Goal: Task Accomplishment & Management: Manage account settings

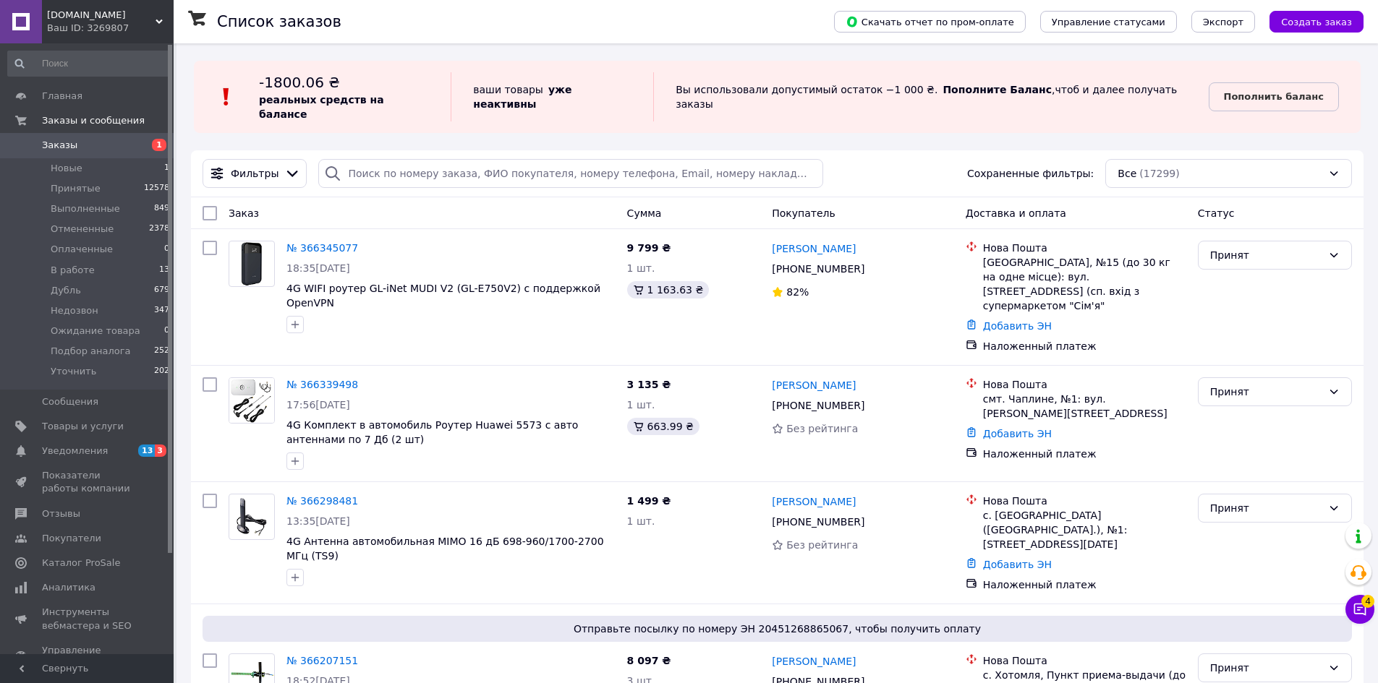
click at [137, 24] on div "Ваш ID: 3269807" at bounding box center [110, 28] width 127 height 13
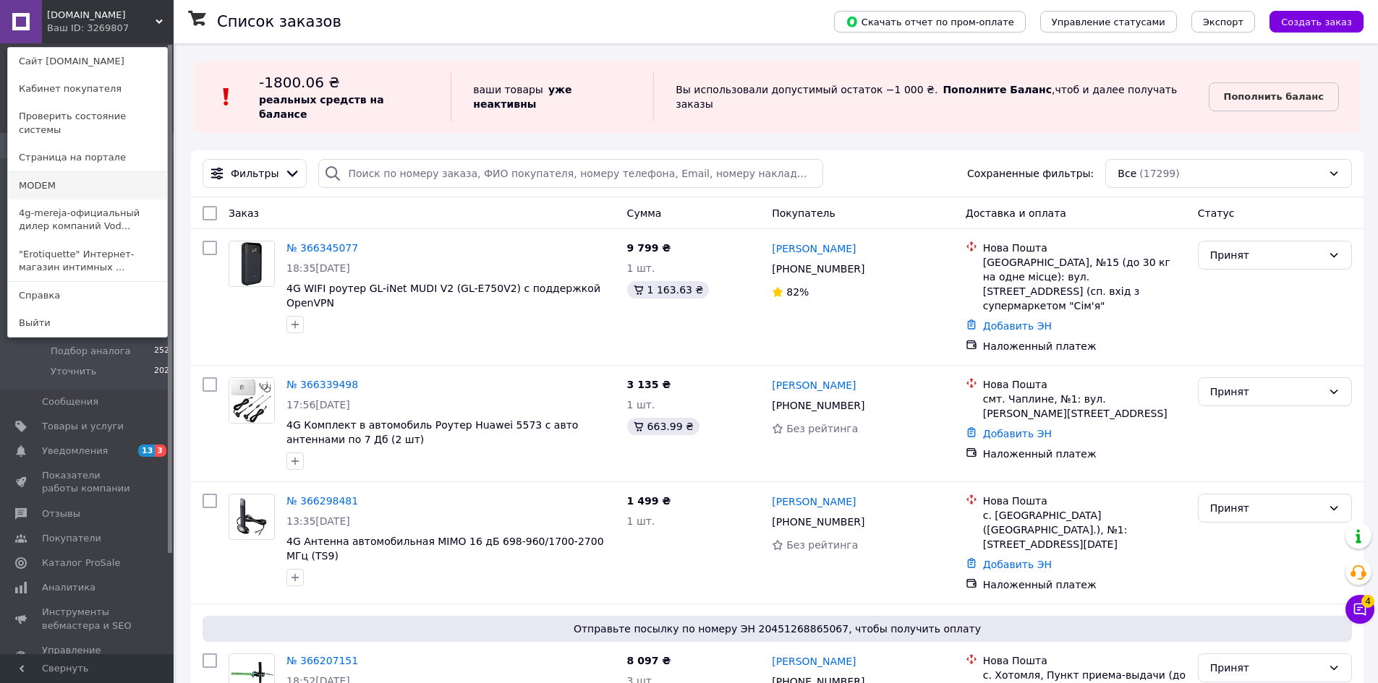
click at [82, 177] on link "MODEM" at bounding box center [87, 185] width 159 height 27
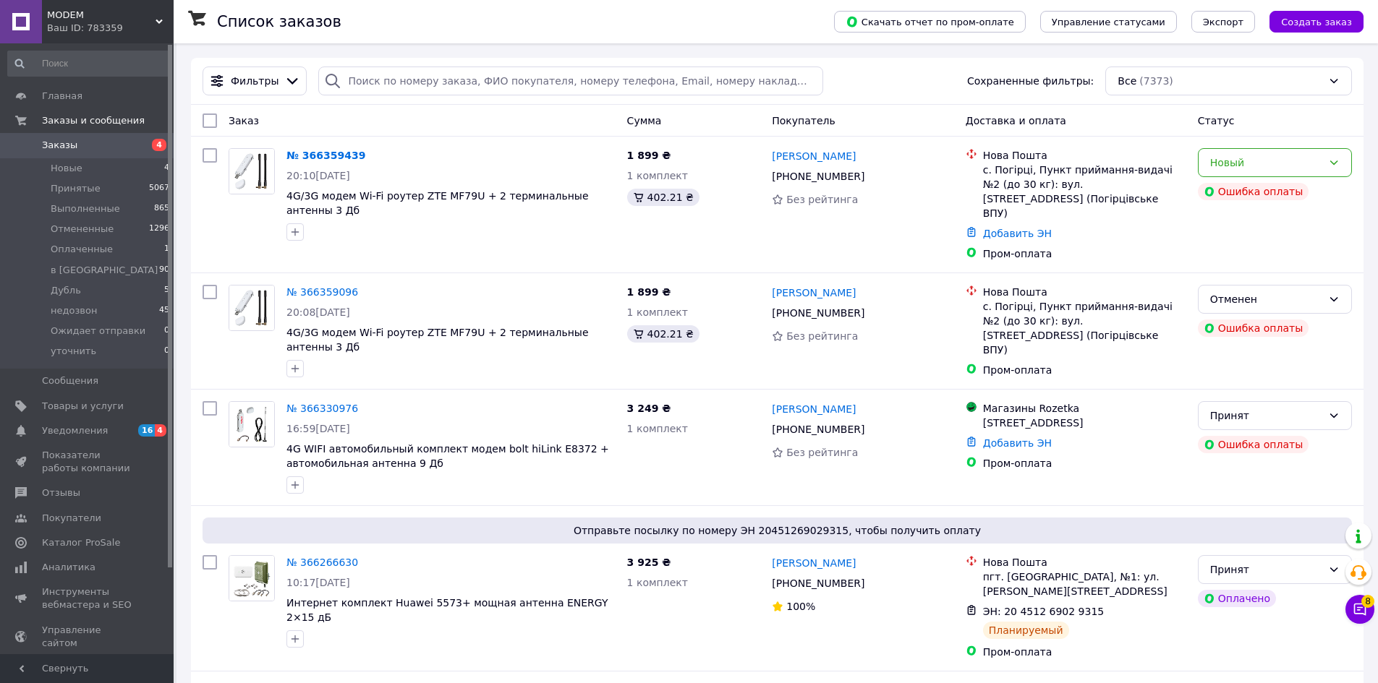
click at [119, 28] on div "Ваш ID: 783359" at bounding box center [110, 28] width 127 height 13
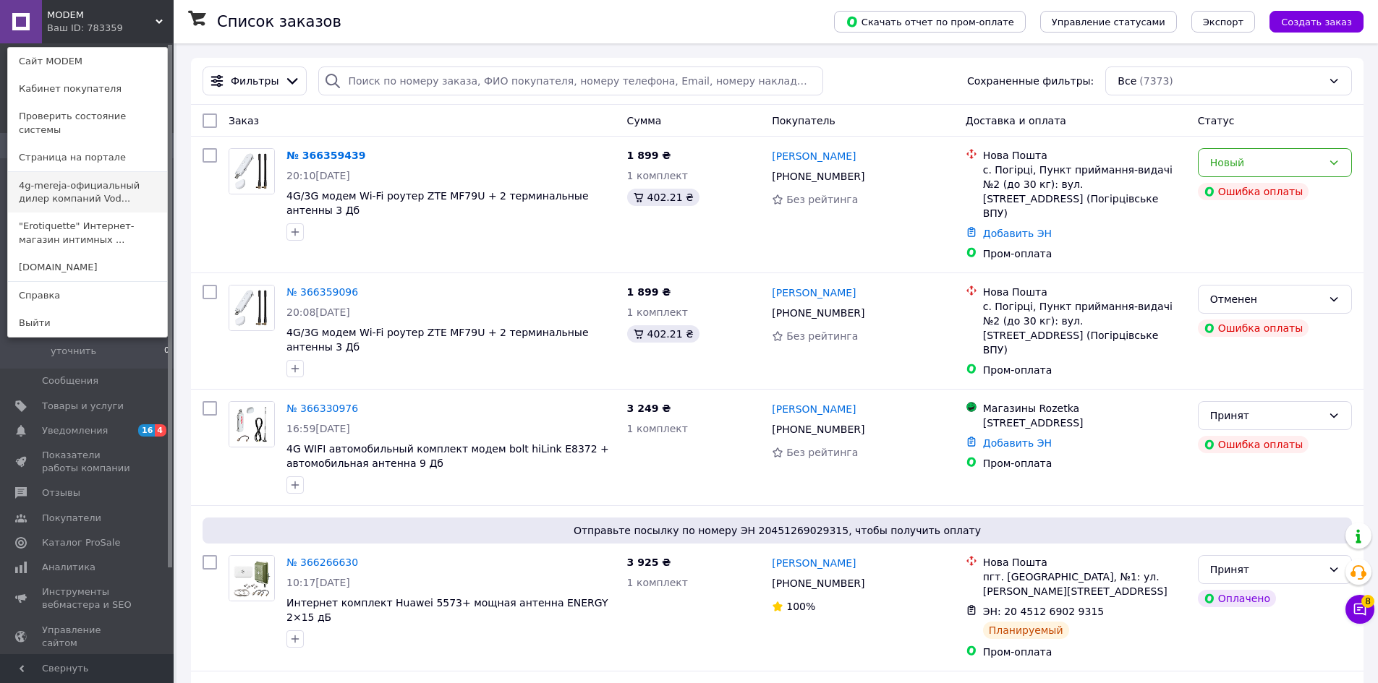
click at [98, 172] on link "4g-mereja-официальный дилер компаний Vod..." at bounding box center [87, 192] width 159 height 40
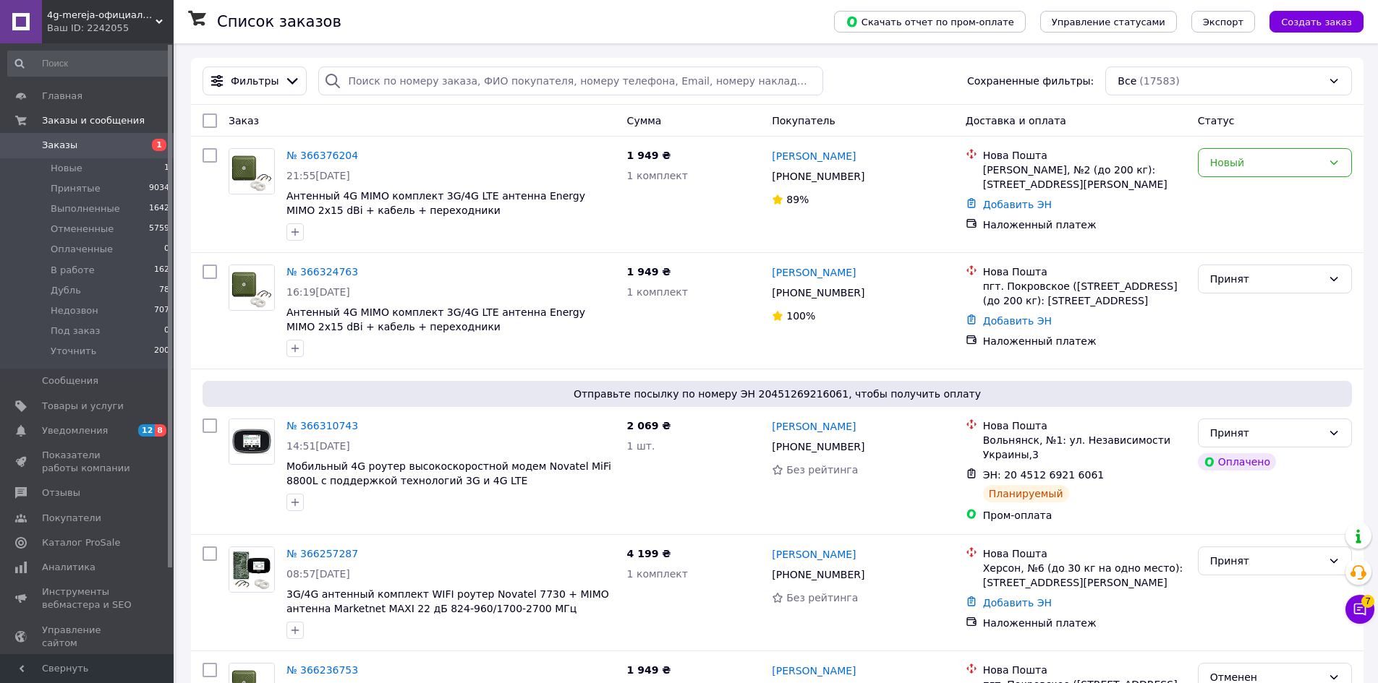
click at [594, 38] on div "Список заказов" at bounding box center [511, 21] width 588 height 43
